Goal: Task Accomplishment & Management: Use online tool/utility

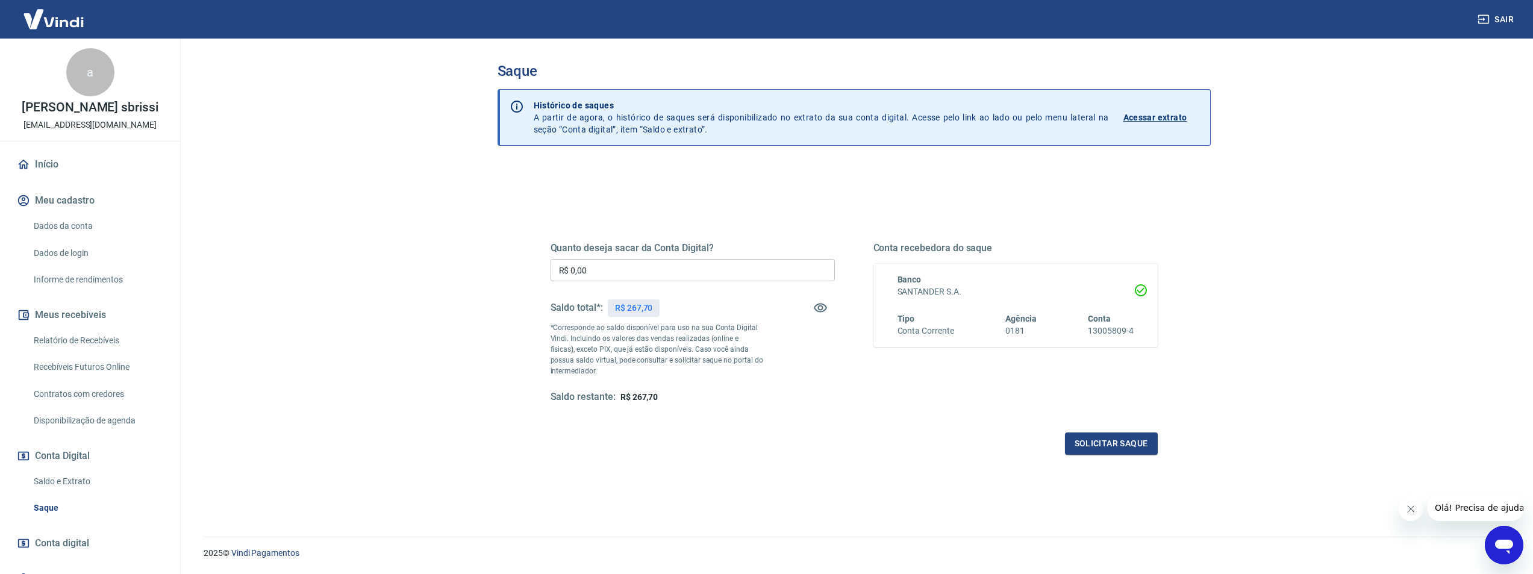
click at [637, 312] on p "R$ 267,70" at bounding box center [634, 308] width 38 height 13
click at [643, 272] on input "R$ 0,00" at bounding box center [693, 270] width 284 height 22
type input "R$ 267,70"
click at [1107, 445] on button "Solicitar saque" at bounding box center [1111, 444] width 93 height 22
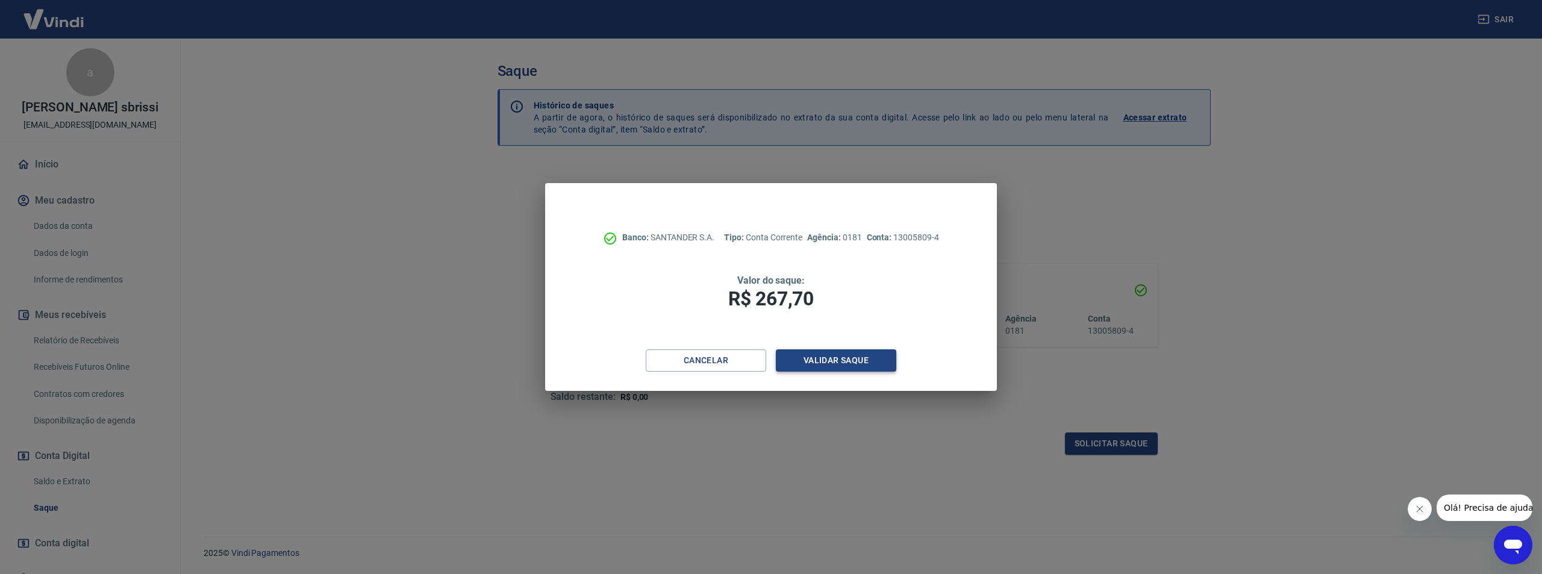
click at [833, 360] on button "Validar saque" at bounding box center [836, 360] width 120 height 22
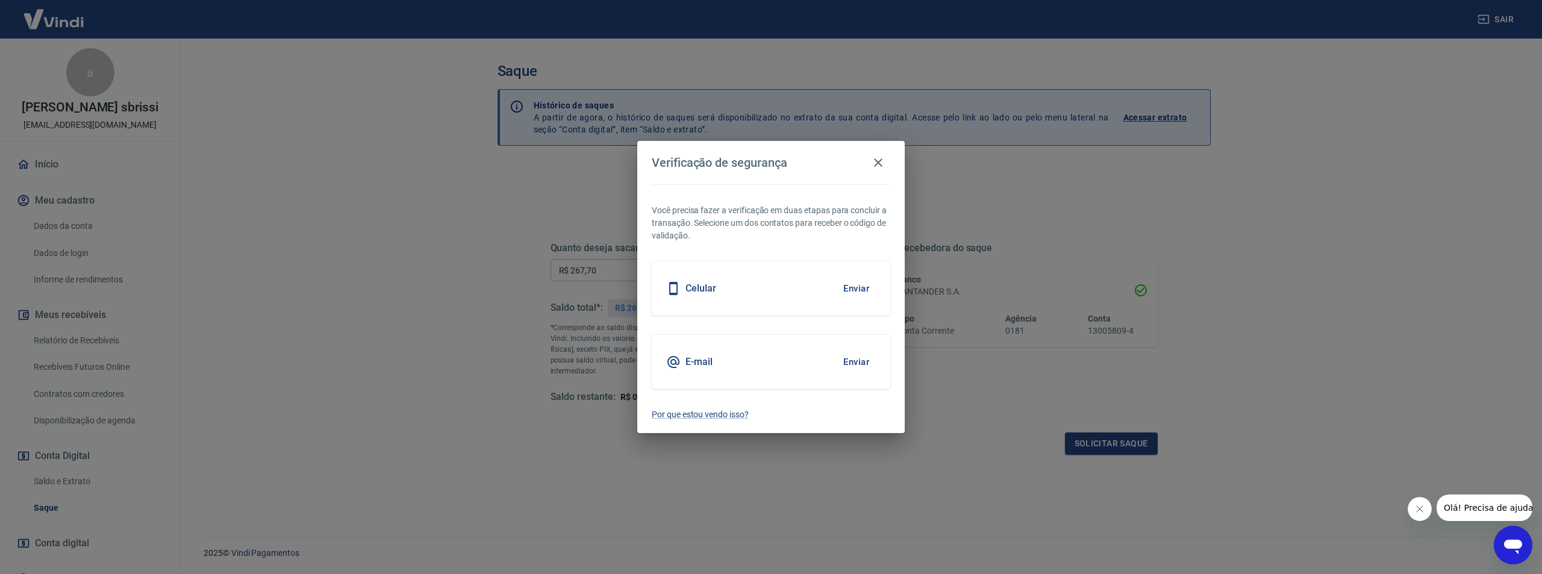
click at [845, 291] on button "Enviar" at bounding box center [856, 288] width 39 height 25
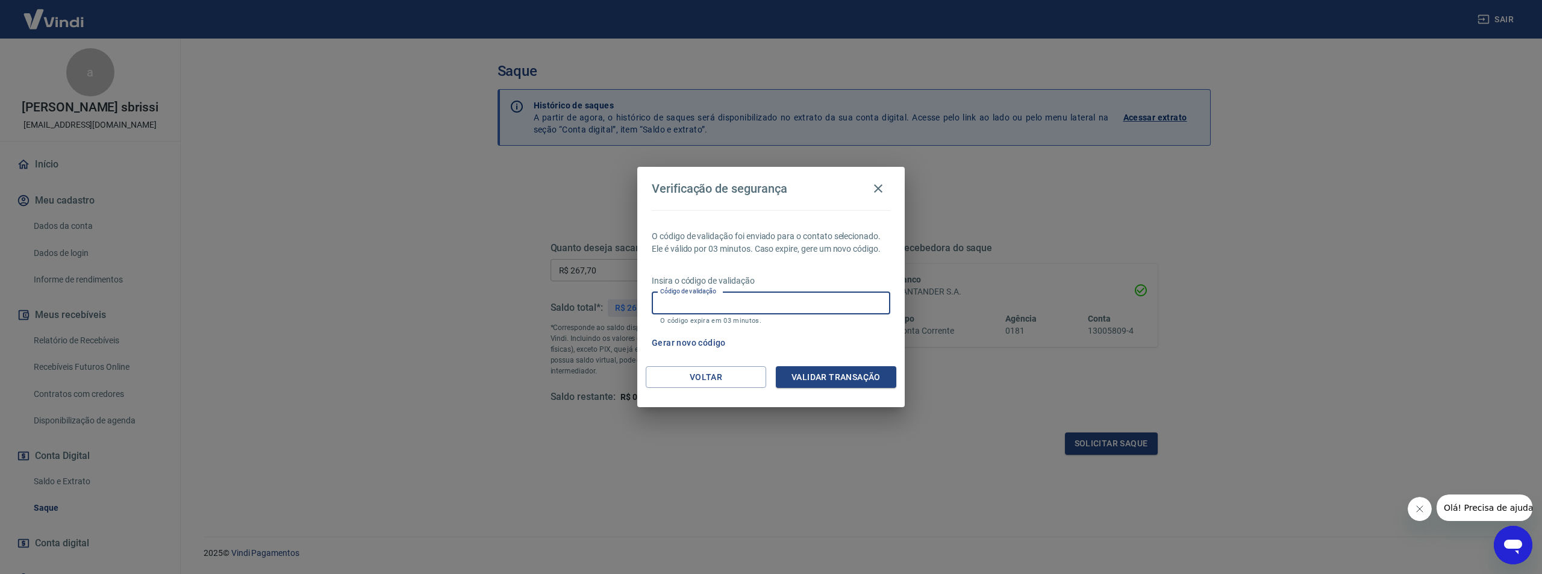
click at [840, 302] on input "Código de validação" at bounding box center [771, 303] width 239 height 22
type input "539950"
click at [851, 378] on button "Validar transação" at bounding box center [836, 377] width 120 height 22
